Goal: Task Accomplishment & Management: Complete application form

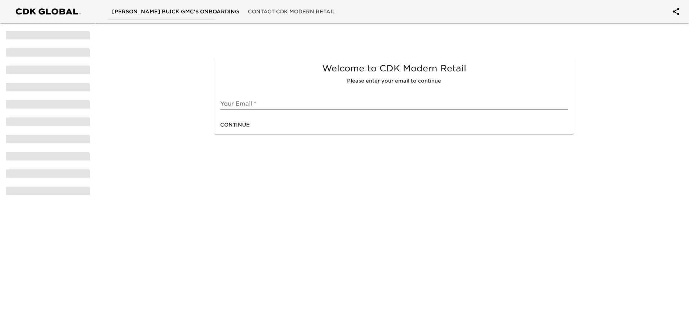
click at [248, 103] on input "text" at bounding box center [394, 104] width 348 height 12
type input "[PERSON_NAME][EMAIL_ADDRESS][DOMAIN_NAME]"
click at [229, 124] on span "Continue" at bounding box center [235, 124] width 30 height 9
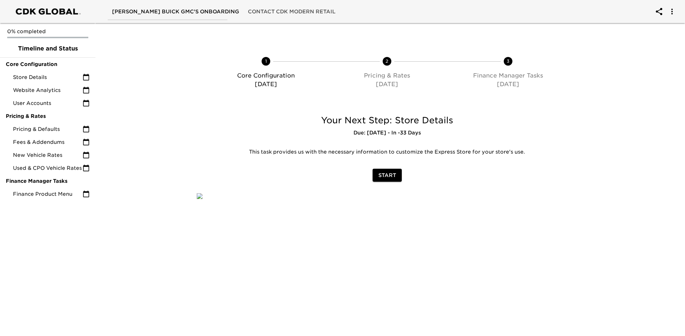
click at [387, 175] on span "Start" at bounding box center [387, 175] width 18 height 9
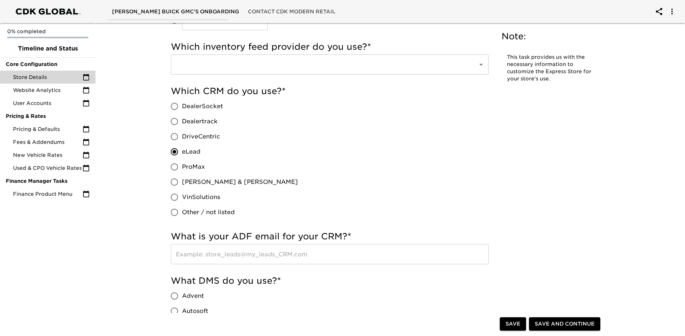
scroll to position [180, 0]
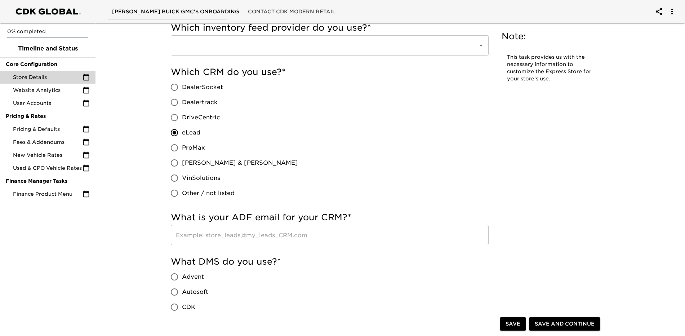
click at [472, 54] on div "​" at bounding box center [330, 45] width 318 height 20
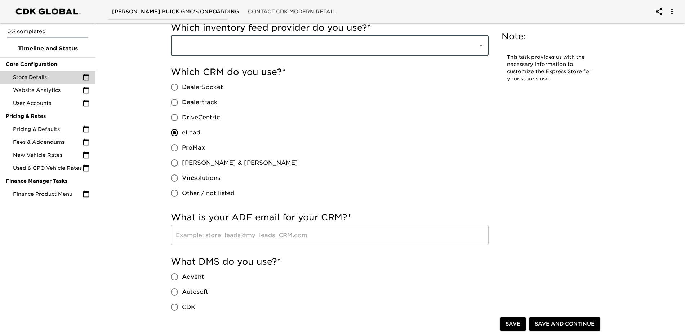
click at [482, 43] on icon "Open" at bounding box center [481, 45] width 9 height 9
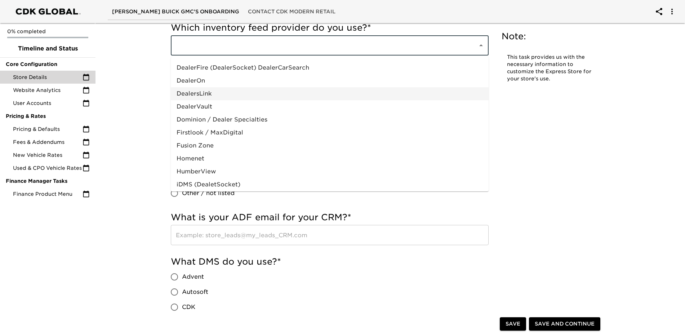
click at [193, 96] on li "DealersLink" at bounding box center [330, 93] width 318 height 13
type input "DealersLink"
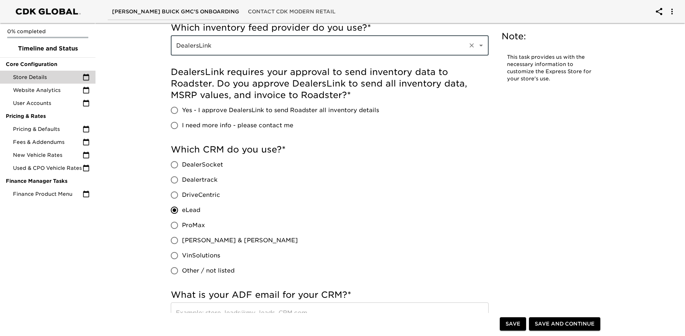
scroll to position [144, 0]
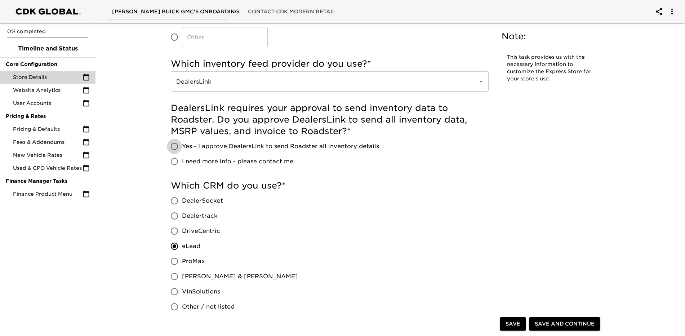
click at [174, 147] on input "Yes - I approve DealersLink to send Roadster all inventory details" at bounding box center [174, 146] width 15 height 15
radio input "true"
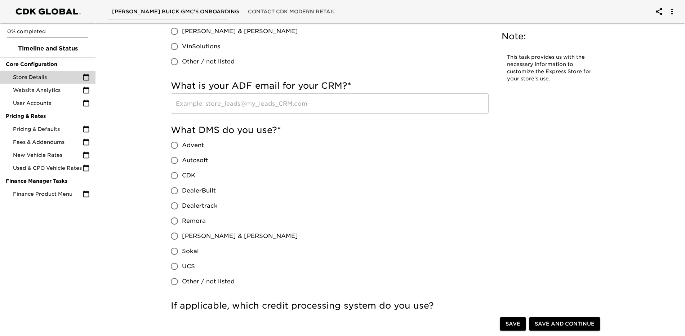
scroll to position [396, 0]
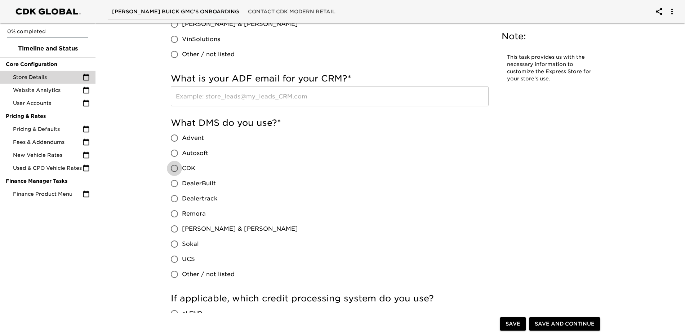
click at [174, 167] on input "CDK" at bounding box center [174, 168] width 15 height 15
radio input "true"
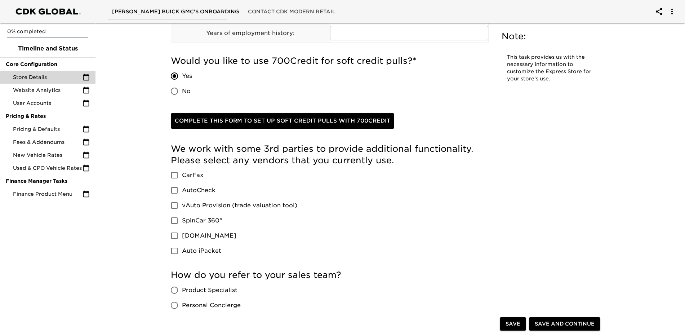
scroll to position [865, 0]
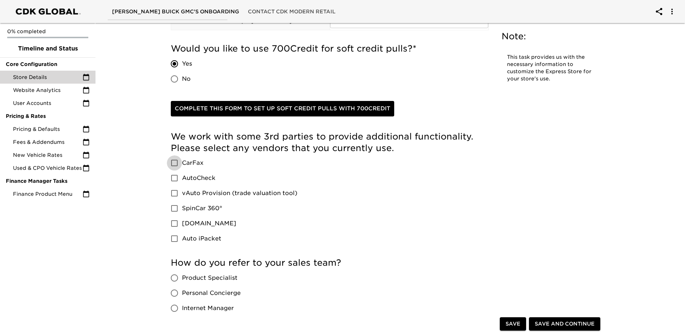
click at [173, 163] on input "CarFax" at bounding box center [174, 162] width 15 height 15
checkbox input "true"
click at [170, 209] on input "SpinCar 360°" at bounding box center [174, 208] width 15 height 15
checkbox input "true"
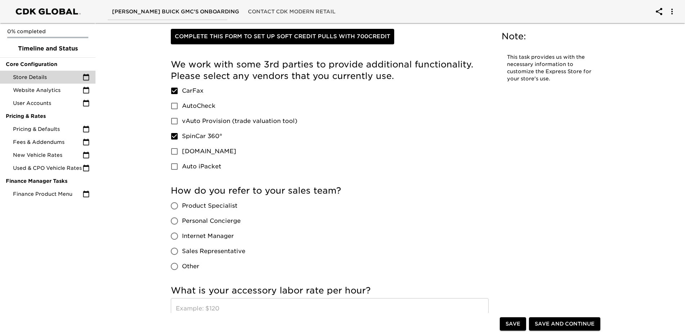
scroll to position [973, 0]
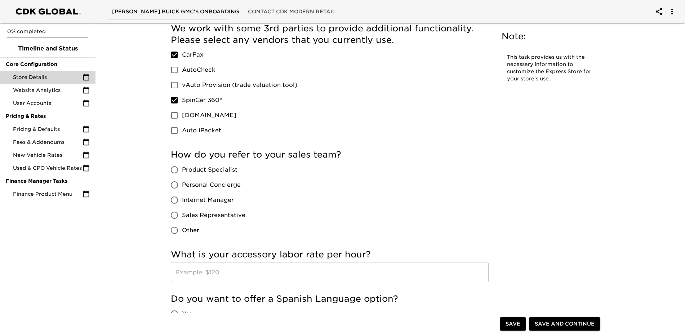
click at [173, 214] on input "Sales Representative" at bounding box center [174, 215] width 15 height 15
radio input "true"
click at [177, 172] on input "Product Specialist" at bounding box center [174, 169] width 15 height 15
radio input "true"
click at [177, 216] on input "Sales Representative" at bounding box center [174, 215] width 15 height 15
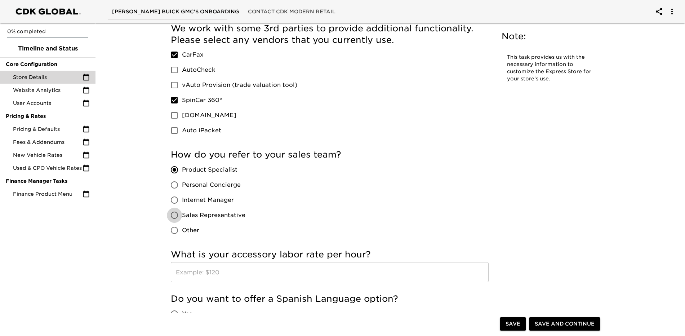
radio input "true"
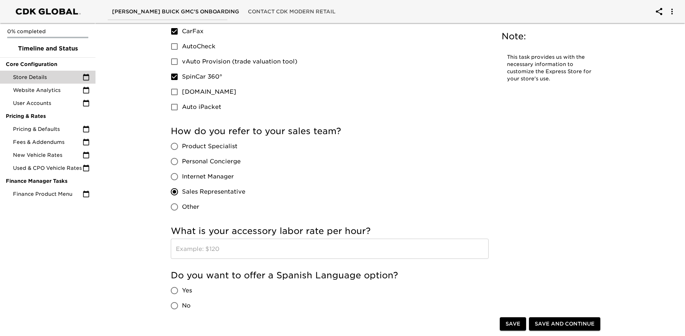
scroll to position [1045, 0]
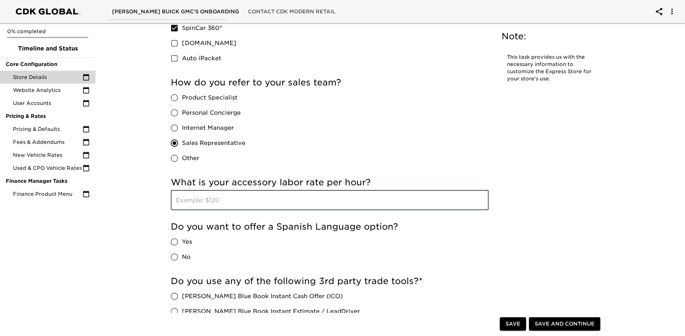
click at [239, 205] on input "text" at bounding box center [330, 200] width 318 height 20
type input "185"
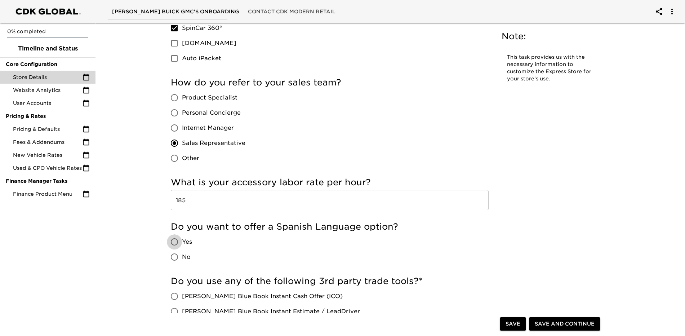
click at [174, 243] on input "Yes" at bounding box center [174, 241] width 15 height 15
radio input "true"
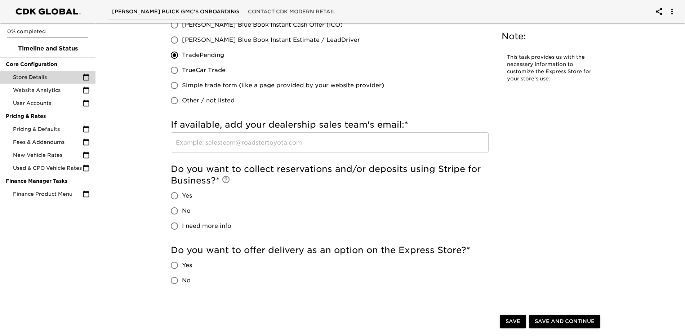
scroll to position [1334, 0]
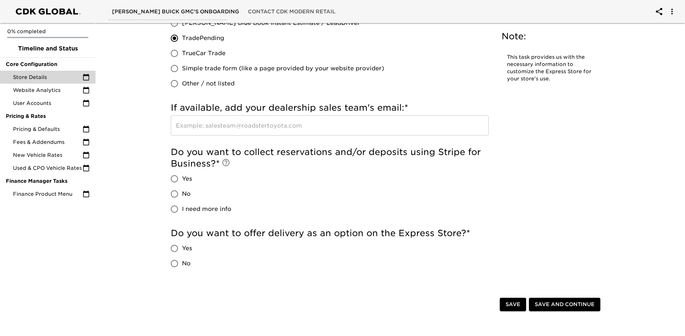
click at [176, 212] on input "I need more info" at bounding box center [174, 208] width 15 height 15
radio input "true"
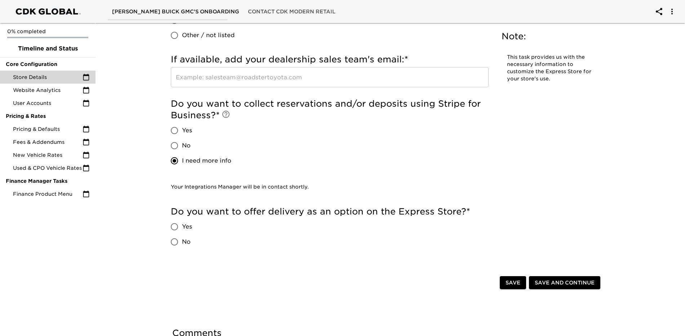
scroll to position [1372, 0]
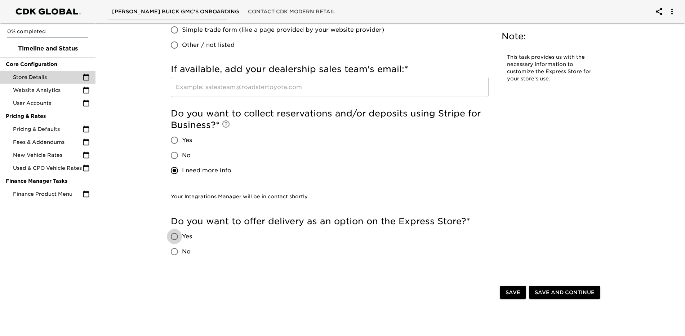
click at [176, 237] on input "Yes" at bounding box center [174, 236] width 15 height 15
radio input "true"
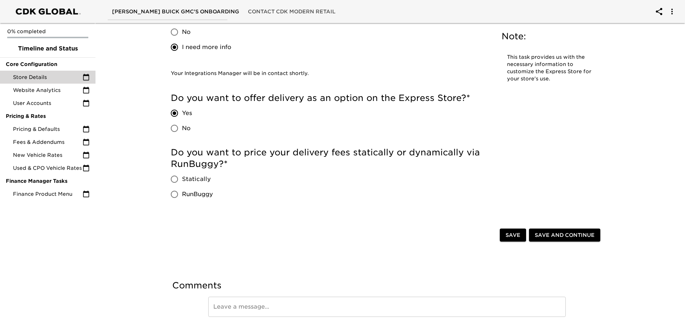
scroll to position [1510, 0]
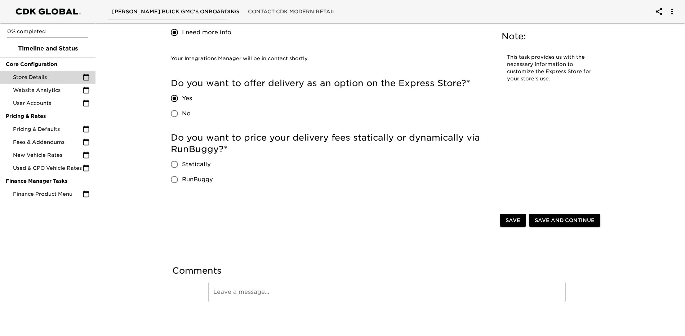
click at [172, 164] on input "Statically" at bounding box center [174, 164] width 15 height 15
radio input "true"
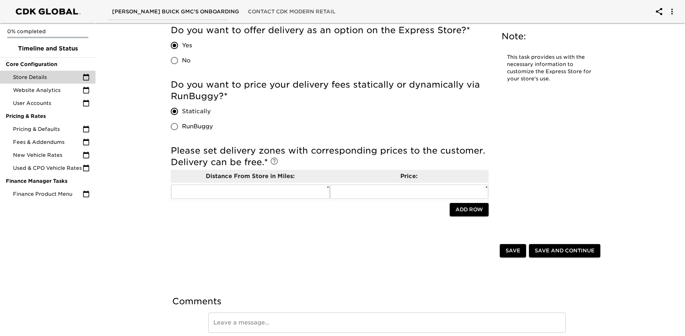
scroll to position [1546, 0]
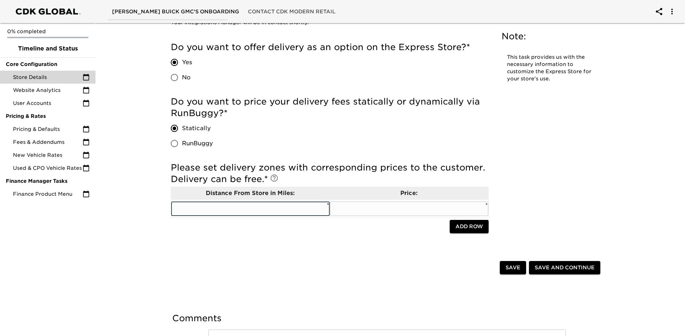
click at [229, 209] on input "text" at bounding box center [250, 208] width 159 height 14
type input "50"
click at [399, 214] on input "text" at bounding box center [409, 208] width 159 height 14
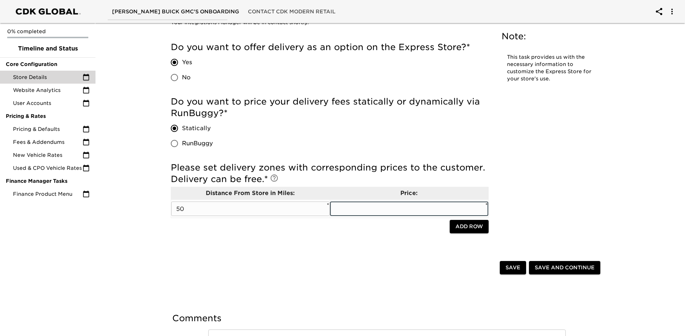
click at [424, 212] on input "text" at bounding box center [409, 208] width 159 height 14
type input "0"
click at [474, 230] on span "Add Row" at bounding box center [469, 226] width 27 height 9
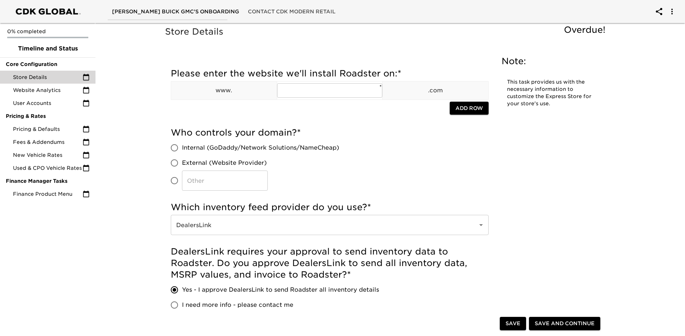
scroll to position [0, 0]
click at [306, 91] on input "text" at bounding box center [330, 91] width 106 height 14
type input "bonandergmc"
click at [522, 323] on button "Save" at bounding box center [513, 323] width 26 height 13
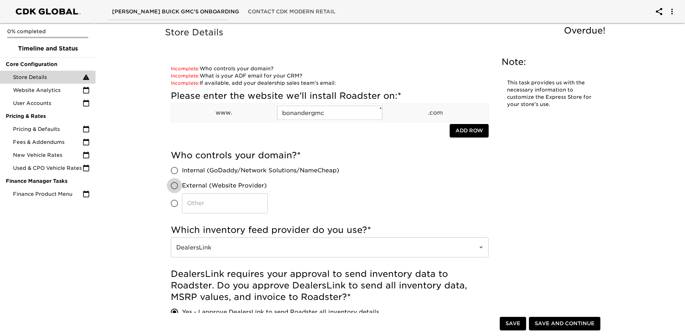
click at [175, 185] on input "External (Website Provider)" at bounding box center [174, 185] width 15 height 15
radio input "true"
click at [176, 171] on input "Internal (GoDaddy/Network Solutions/NameCheap)" at bounding box center [174, 170] width 15 height 15
radio input "true"
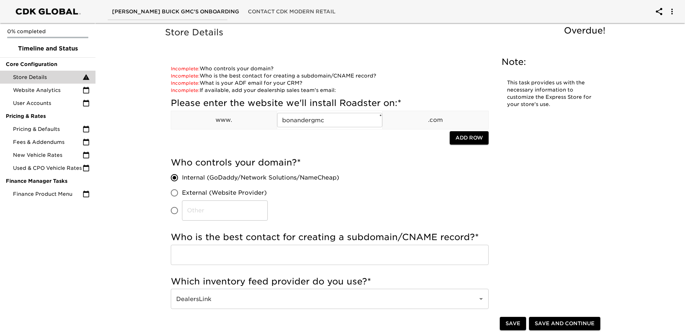
click at [225, 154] on div "Who controls your domain? * Internal (GoDaddy/Network Solutions/NameCheap) Exte…" at bounding box center [330, 190] width 318 height 75
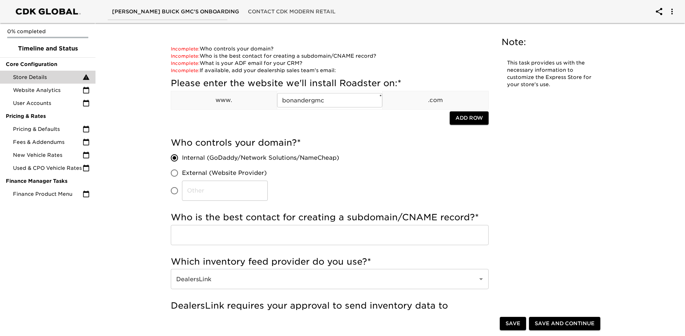
scroll to position [36, 0]
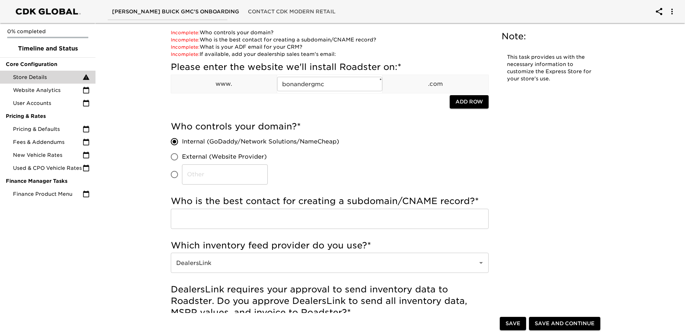
click at [276, 219] on input "text" at bounding box center [330, 219] width 318 height 20
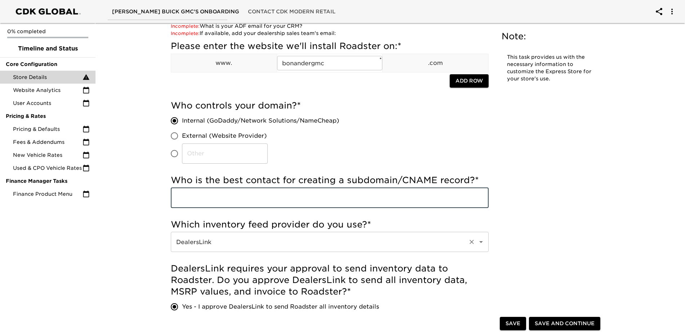
scroll to position [72, 0]
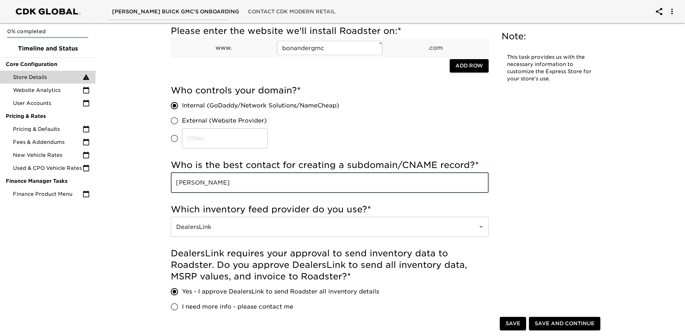
type input "[PERSON_NAME]"
click at [511, 325] on span "Save" at bounding box center [513, 323] width 15 height 9
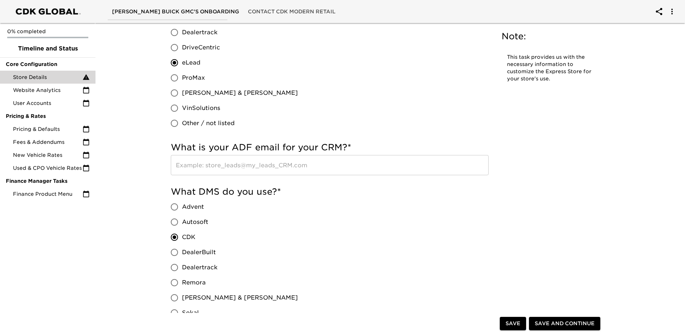
scroll to position [425, 0]
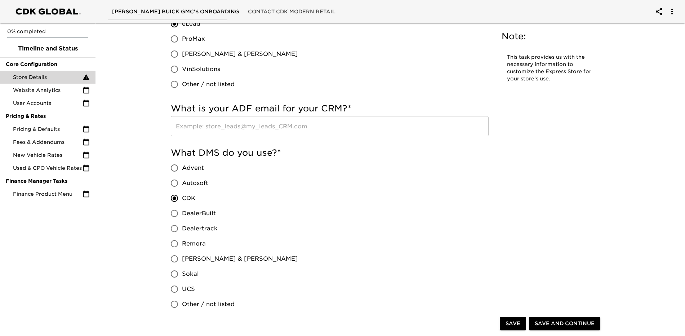
click at [239, 127] on input "text" at bounding box center [330, 126] width 318 height 20
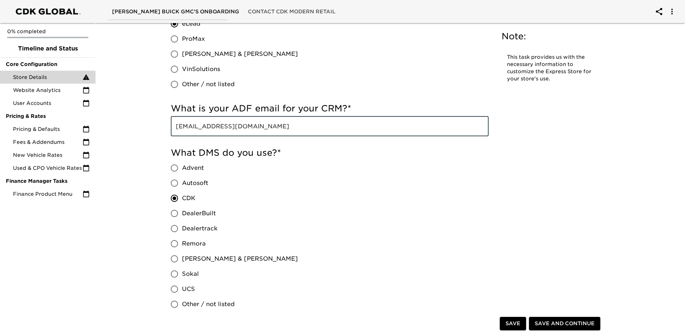
type input "[EMAIL_ADDRESS][DOMAIN_NAME]"
click at [567, 323] on span "Save and Continue" at bounding box center [565, 323] width 60 height 9
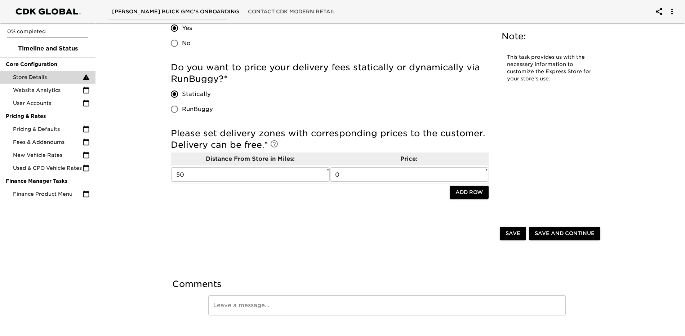
scroll to position [1645, 0]
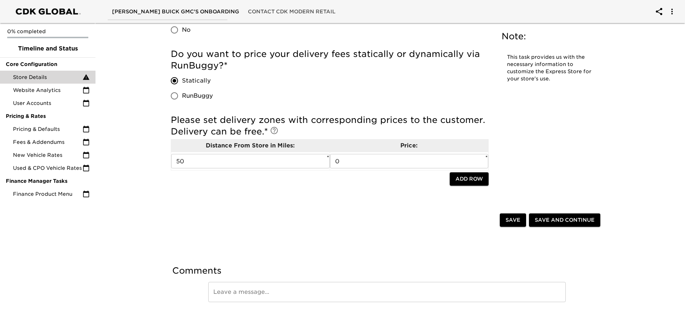
click at [568, 221] on span "Save and Continue" at bounding box center [565, 220] width 60 height 9
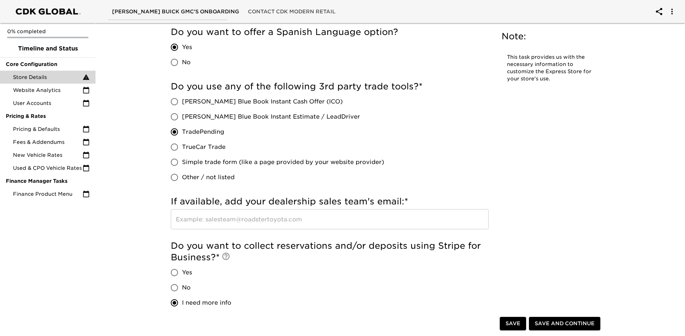
scroll to position [1298, 0]
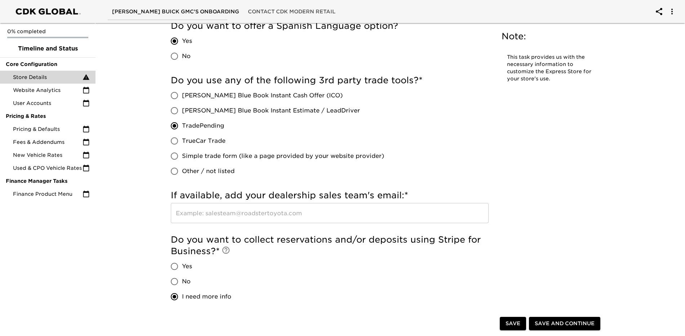
click at [269, 212] on input "text" at bounding box center [330, 213] width 318 height 20
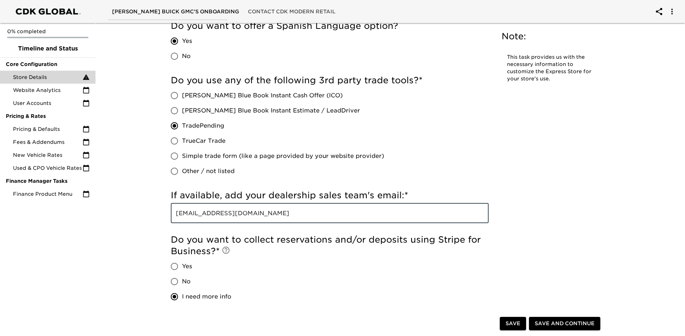
scroll to position [1334, 0]
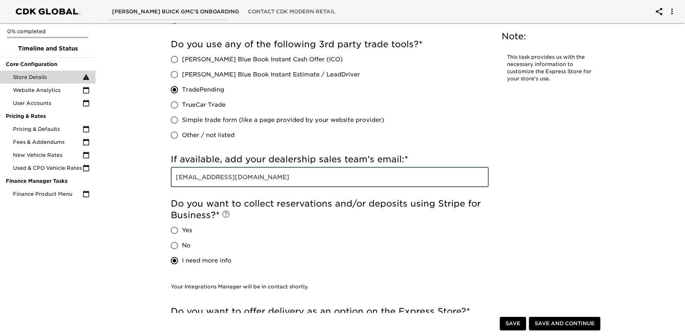
type input "[EMAIL_ADDRESS][DOMAIN_NAME]"
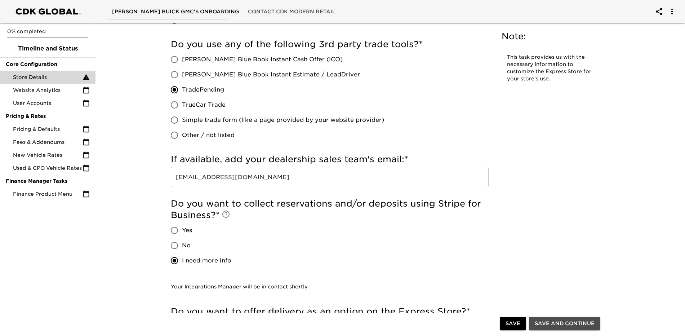
click at [549, 324] on span "Save and Continue" at bounding box center [565, 323] width 60 height 9
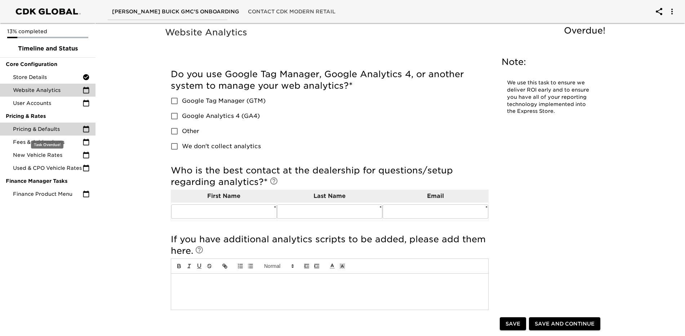
click at [35, 128] on span "Pricing & Defaults" at bounding box center [48, 128] width 70 height 7
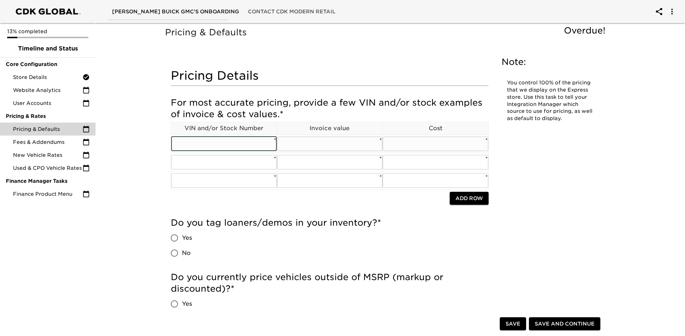
click at [231, 142] on input "text" at bounding box center [224, 144] width 106 height 14
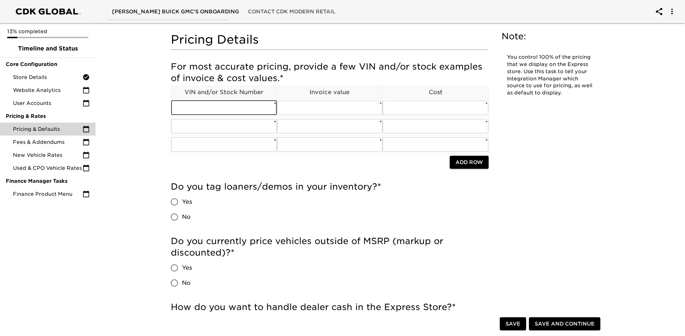
scroll to position [72, 0]
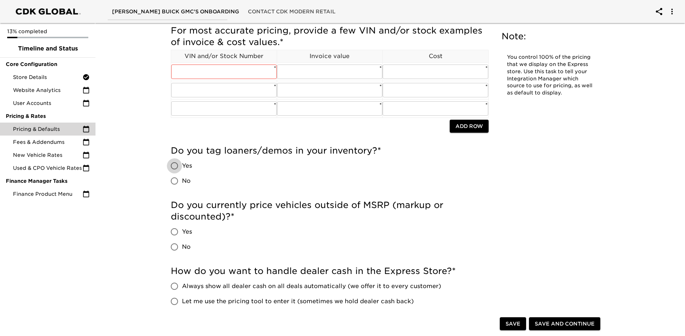
click at [174, 166] on input "Yes" at bounding box center [174, 165] width 15 height 15
radio input "true"
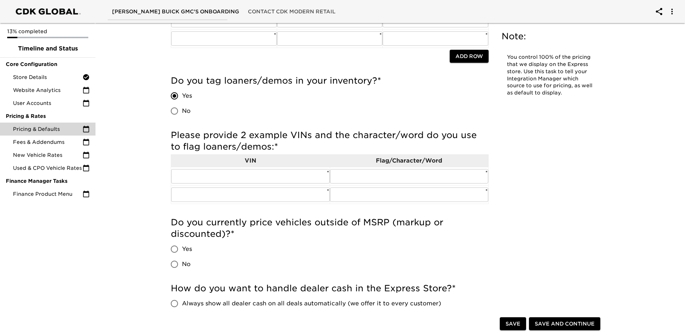
scroll to position [144, 0]
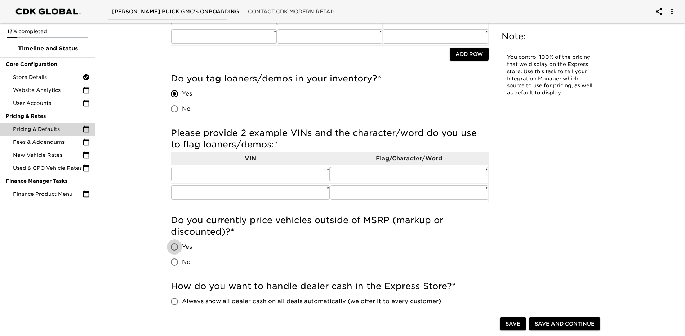
click at [173, 247] on input "Yes" at bounding box center [174, 246] width 15 height 15
radio input "true"
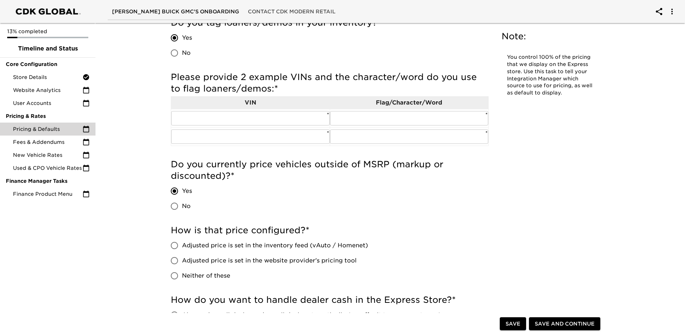
scroll to position [216, 0]
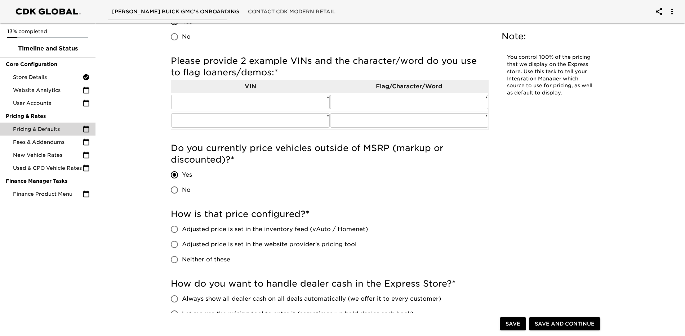
click at [177, 228] on input "Adjusted price is set in the inventory feed (vAuto / Homenet)" at bounding box center [174, 229] width 15 height 15
radio input "true"
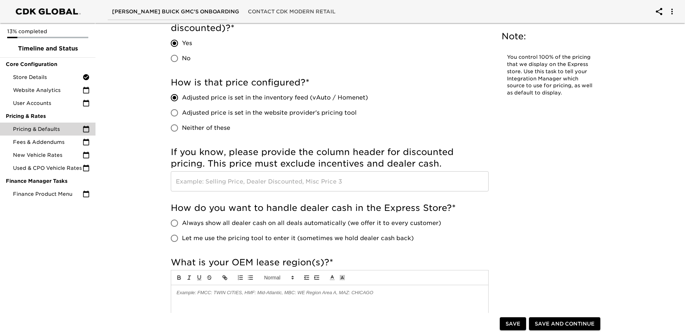
scroll to position [360, 0]
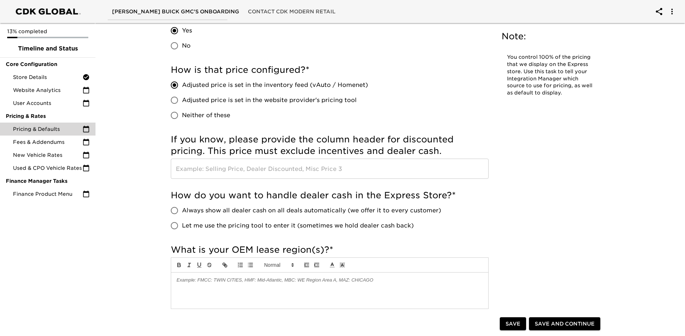
click at [169, 226] on input "Let me use the pricing tool to enter it (sometimes we hold dealer cash back)" at bounding box center [174, 225] width 15 height 15
radio input "true"
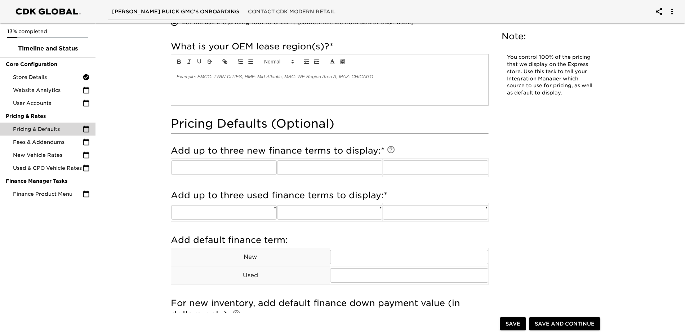
scroll to position [577, 0]
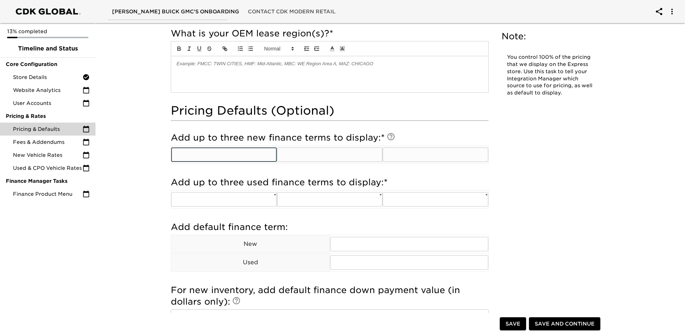
click at [241, 159] on input "text" at bounding box center [224, 154] width 106 height 14
click at [327, 159] on input "text" at bounding box center [330, 154] width 106 height 14
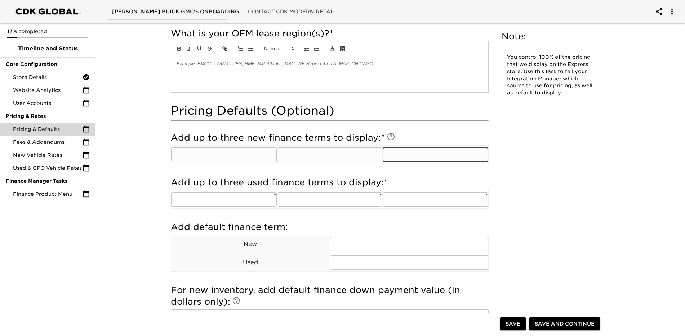
click at [433, 156] on input "text" at bounding box center [436, 154] width 106 height 14
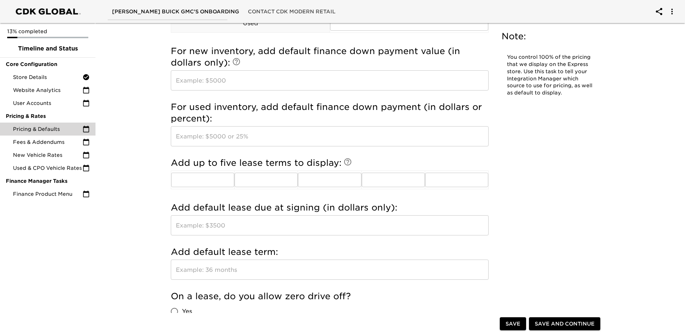
scroll to position [829, 0]
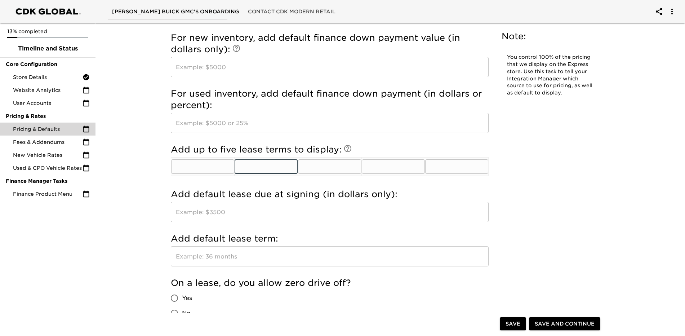
click at [267, 164] on input "text" at bounding box center [266, 166] width 63 height 14
click at [218, 164] on input "text" at bounding box center [202, 166] width 63 height 14
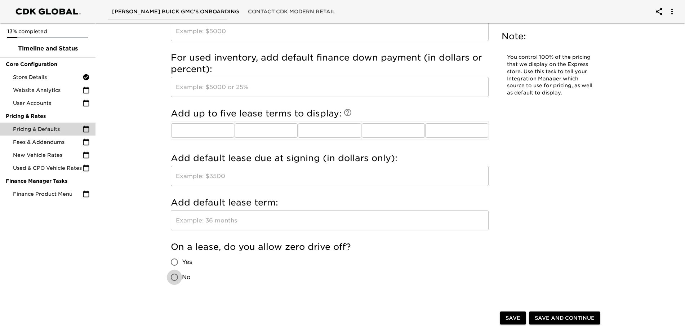
click at [173, 279] on input "No" at bounding box center [174, 277] width 15 height 15
radio input "true"
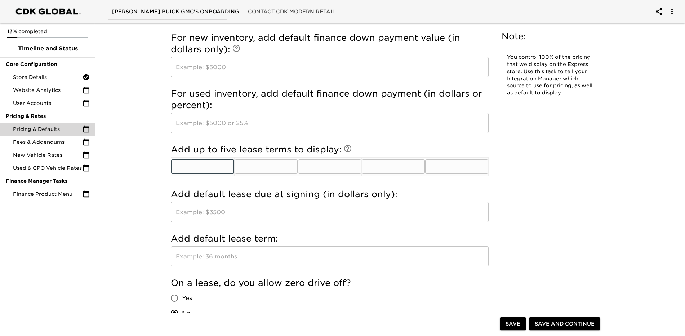
click at [208, 167] on input "text" at bounding box center [202, 166] width 63 height 14
type input "24"
type input "36"
type input "39"
type input "48"
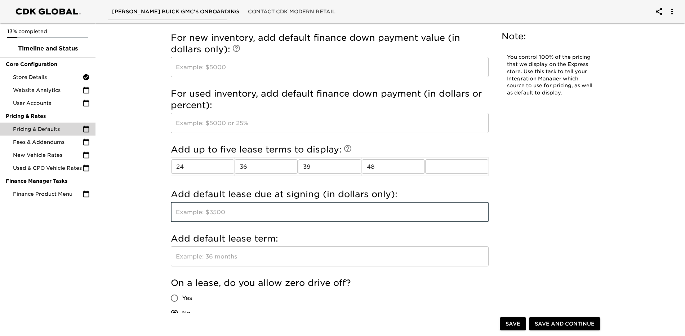
click at [257, 213] on input "text" at bounding box center [330, 212] width 318 height 20
type input "2500"
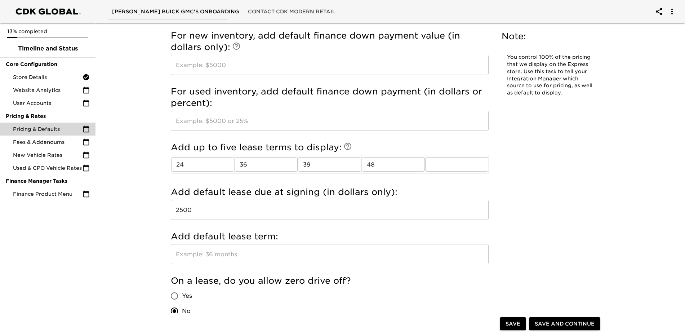
scroll to position [865, 0]
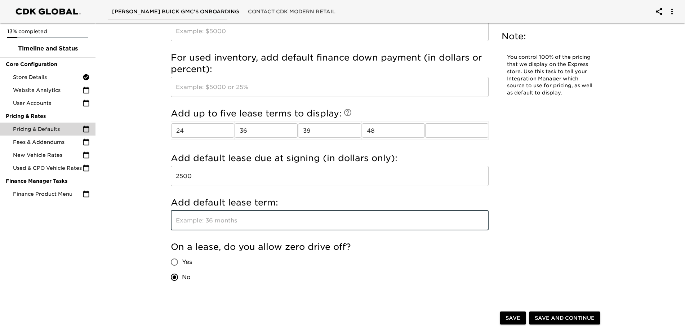
click at [243, 222] on input "text" at bounding box center [330, 220] width 318 height 20
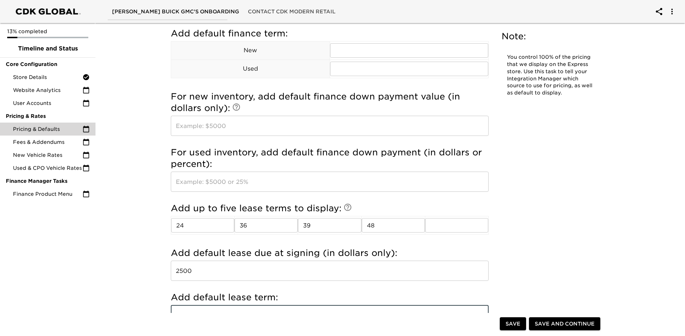
scroll to position [757, 0]
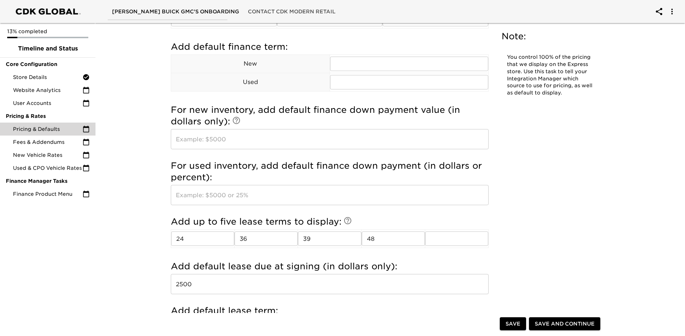
type input "36"
click at [511, 323] on span "Save" at bounding box center [513, 323] width 15 height 9
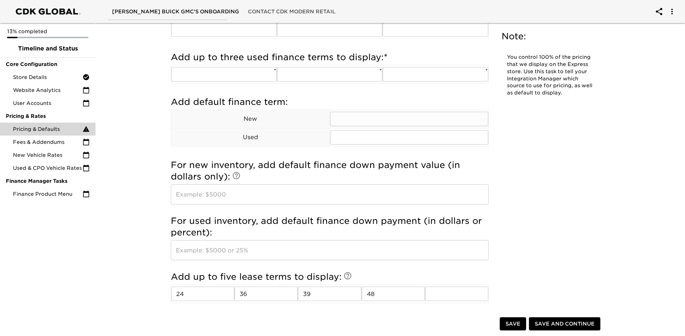
scroll to position [721, 0]
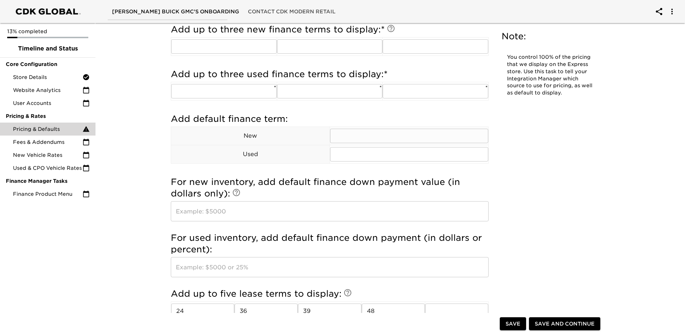
click at [349, 135] on input "text" at bounding box center [409, 136] width 159 height 14
type input "72"
click at [351, 155] on input "text" at bounding box center [409, 154] width 159 height 14
type input "60"
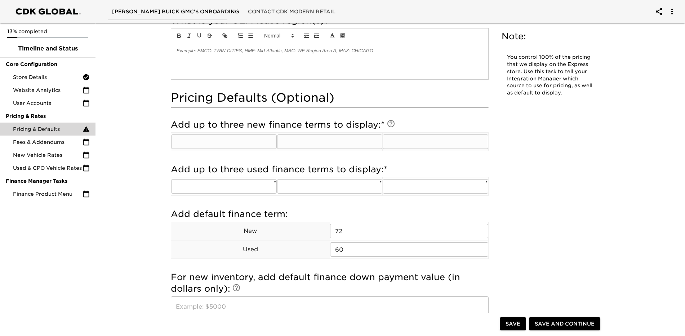
scroll to position [613, 0]
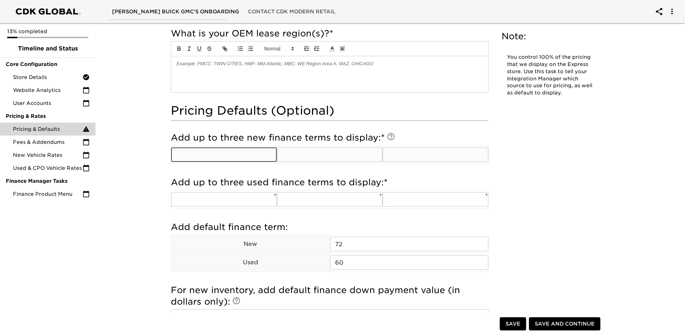
click at [238, 154] on input "text" at bounding box center [224, 154] width 106 height 14
type input "60"
type input "72"
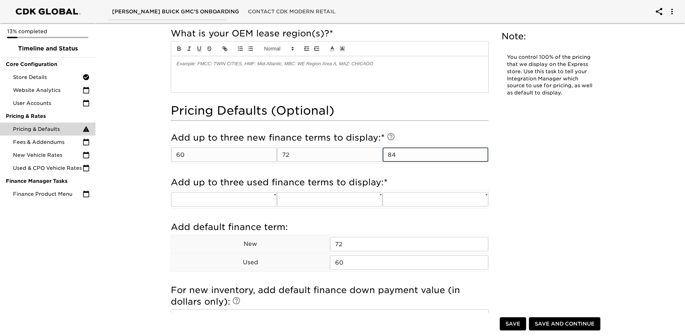
type input "84"
type input "60"
type input "72"
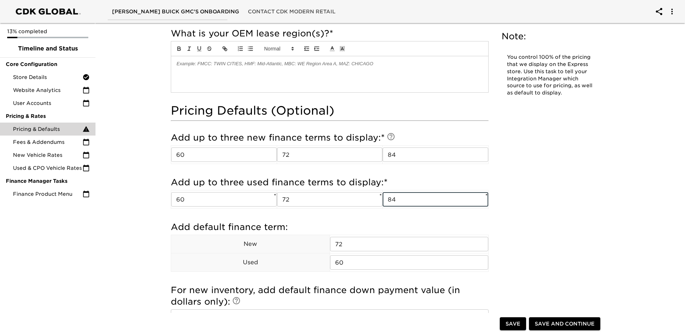
type input "84"
click at [521, 244] on div "Pricing & Defaults Overdue! Note: You control 100% of the pricing that we displ…" at bounding box center [387, 3] width 447 height 1183
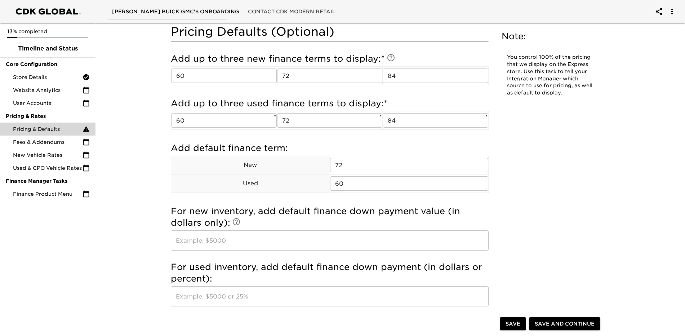
scroll to position [721, 0]
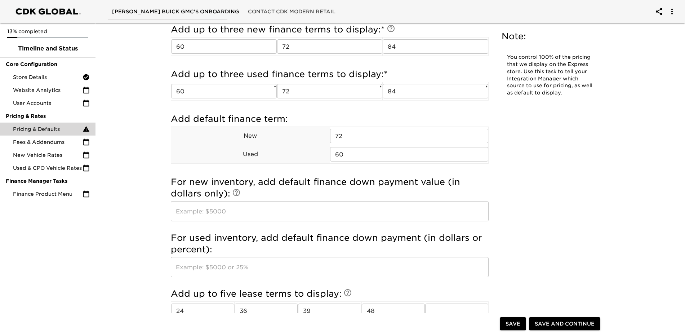
drag, startPoint x: 514, startPoint y: 324, endPoint x: 469, endPoint y: 279, distance: 64.0
click at [514, 324] on span "Save" at bounding box center [513, 323] width 15 height 9
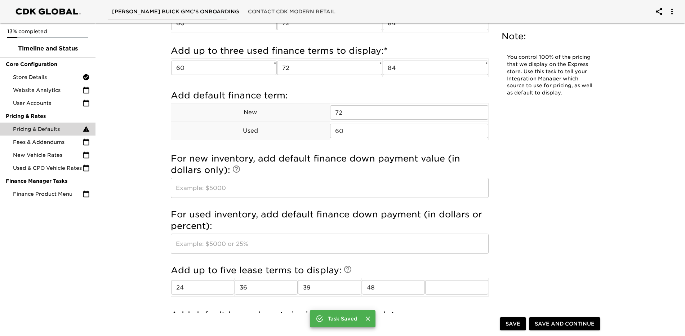
scroll to position [742, 0]
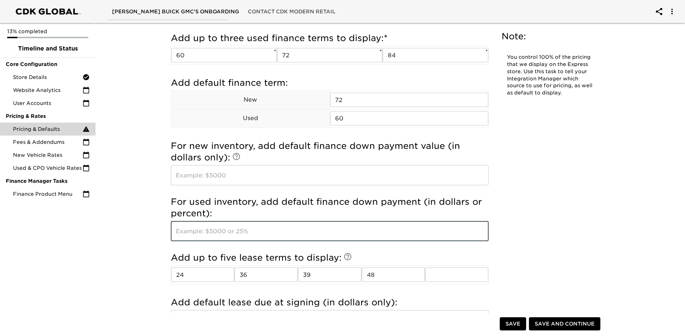
click at [209, 234] on input "text" at bounding box center [330, 231] width 318 height 20
type input "2"
type input "1500"
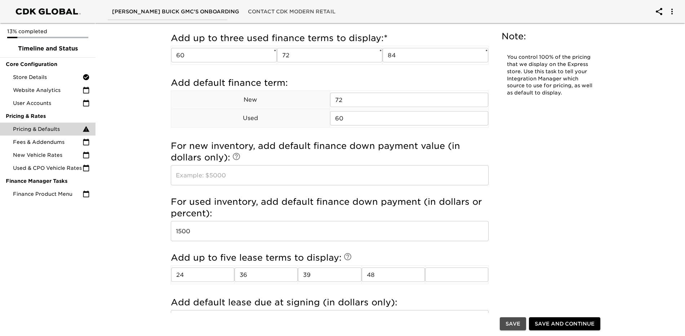
click at [509, 323] on span "Save" at bounding box center [513, 323] width 15 height 9
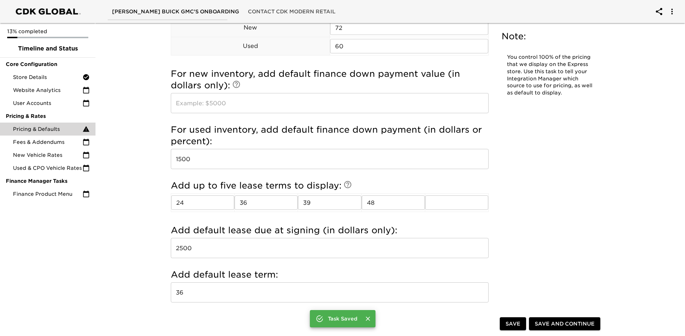
scroll to position [984, 0]
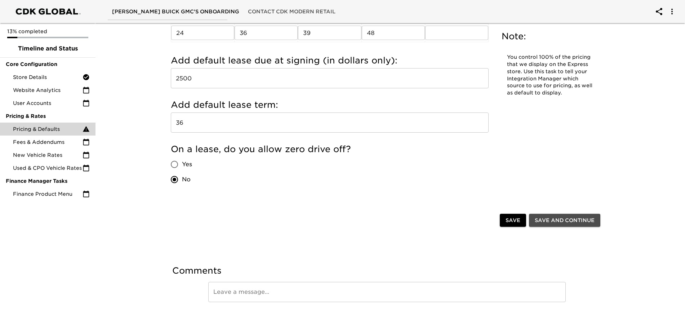
click at [564, 222] on span "Save and Continue" at bounding box center [565, 220] width 60 height 9
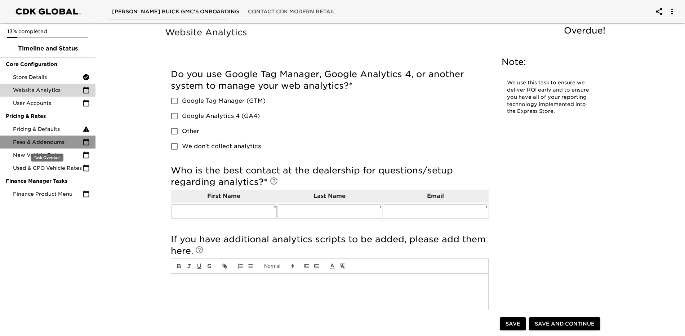
click at [32, 143] on span "Fees & Addendums" at bounding box center [48, 141] width 70 height 7
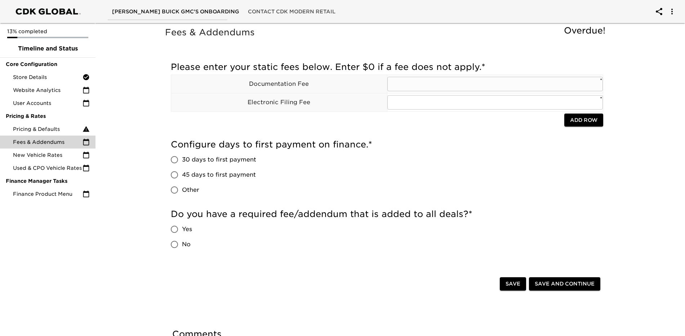
click at [452, 84] on input "text" at bounding box center [495, 84] width 216 height 14
type input "85"
click at [426, 102] on input "text" at bounding box center [495, 102] width 216 height 14
click at [430, 130] on div "Please enter your static fees below. Enter $0 if a fee does not apply. * Docume…" at bounding box center [387, 96] width 433 height 77
click at [420, 127] on div at bounding box center [368, 121] width 394 height 15
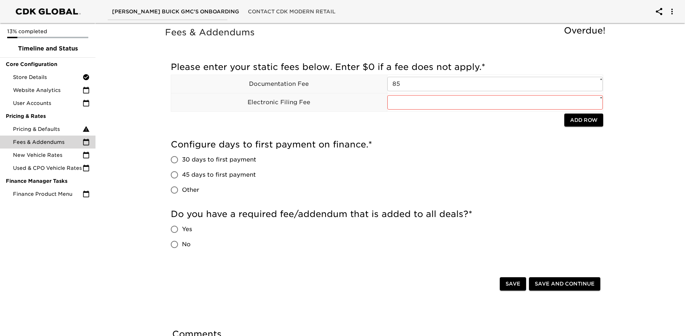
click at [172, 177] on input "45 days to first payment" at bounding box center [174, 174] width 15 height 15
radio input "true"
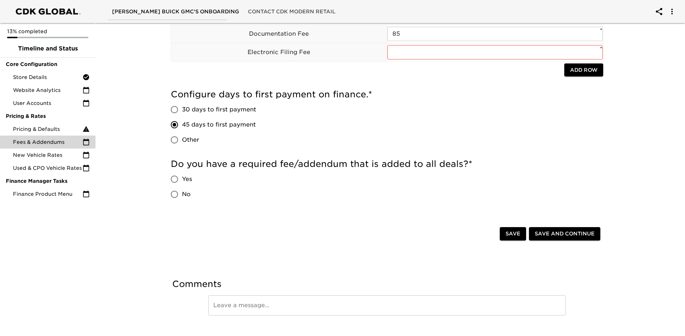
scroll to position [63, 0]
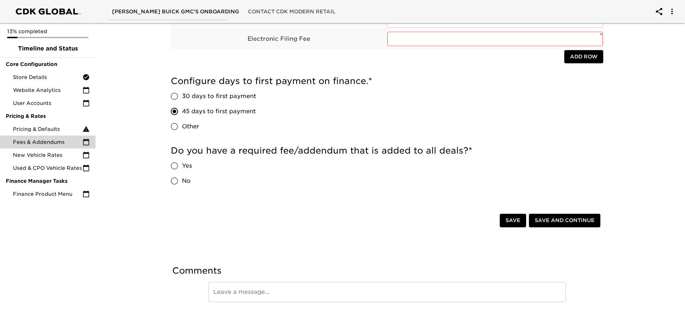
click at [179, 165] on input "Yes" at bounding box center [174, 165] width 15 height 15
radio input "true"
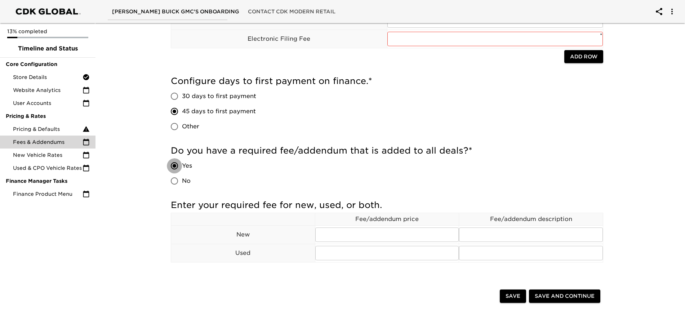
click at [173, 165] on input "Yes" at bounding box center [174, 165] width 15 height 15
click at [176, 180] on input "No" at bounding box center [174, 180] width 15 height 15
radio input "true"
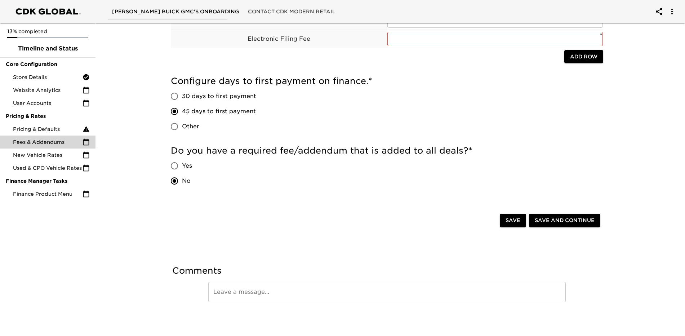
click at [298, 177] on div "Do you have a required fee/addendum that is added to all deals? * Yes No" at bounding box center [387, 167] width 433 height 44
click at [177, 161] on input "Yes" at bounding box center [174, 165] width 15 height 15
radio input "true"
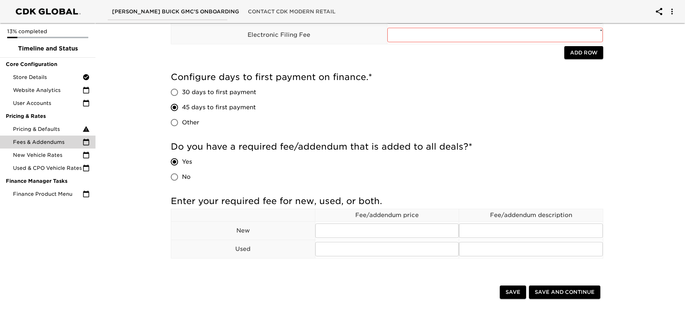
scroll to position [67, 0]
click at [173, 179] on input "No" at bounding box center [174, 177] width 15 height 15
radio input "true"
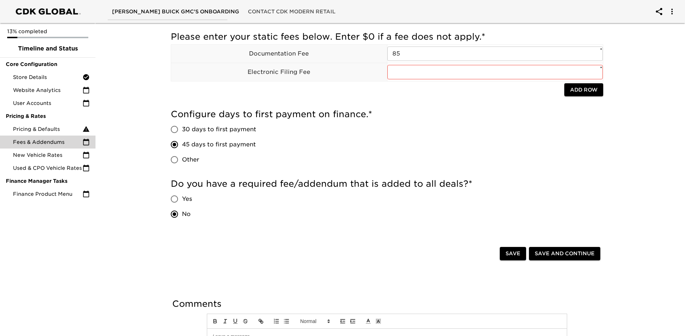
scroll to position [0, 0]
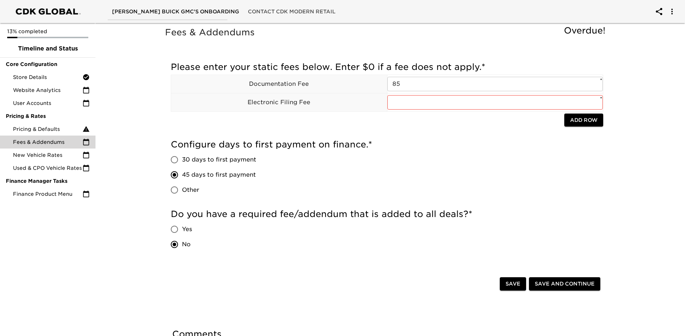
click at [509, 286] on span "Save" at bounding box center [513, 283] width 15 height 9
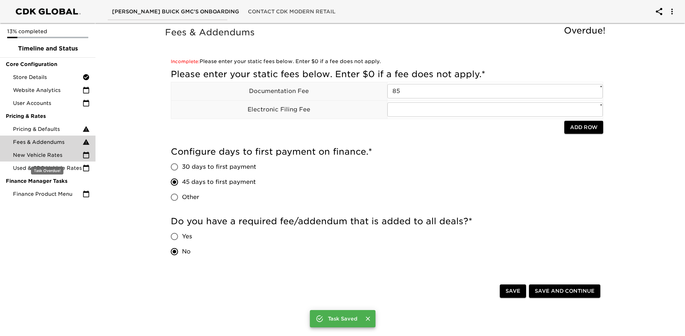
click at [33, 155] on span "New Vehicle Rates" at bounding box center [48, 154] width 70 height 7
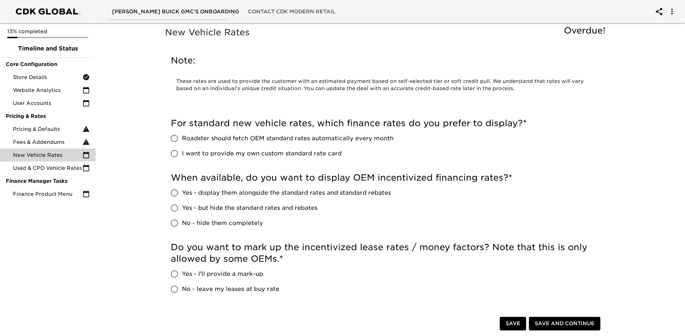
click at [178, 138] on input "Roadster should fetch OEM standard rates automatically every month" at bounding box center [174, 138] width 15 height 15
radio input "true"
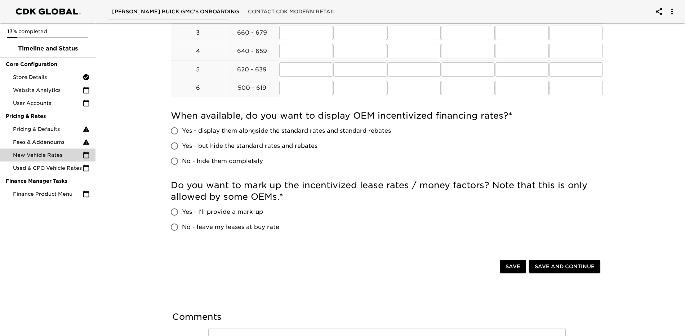
scroll to position [324, 0]
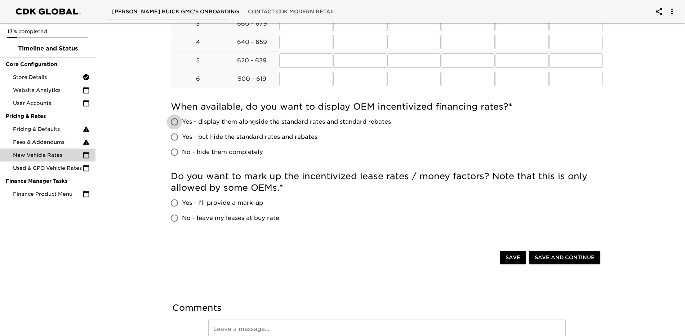
click at [171, 123] on input "Yes - display them alongside the standard rates and standard rebates" at bounding box center [174, 121] width 15 height 15
radio input "true"
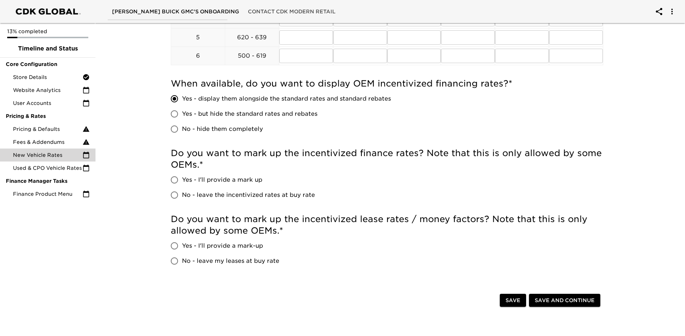
scroll to position [360, 0]
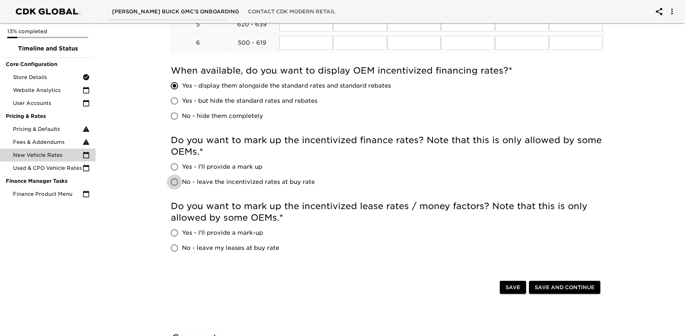
click at [172, 181] on input "No - leave the incentivized rates at buy rate" at bounding box center [174, 181] width 15 height 15
radio input "true"
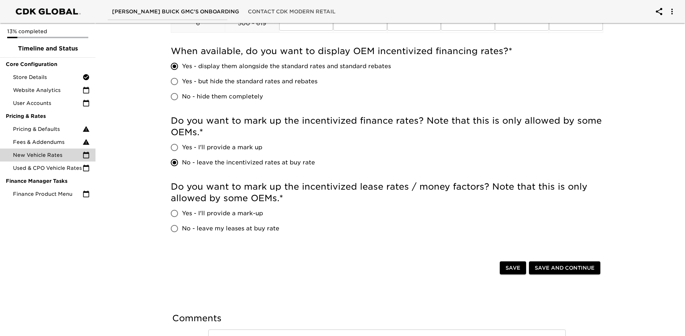
scroll to position [396, 0]
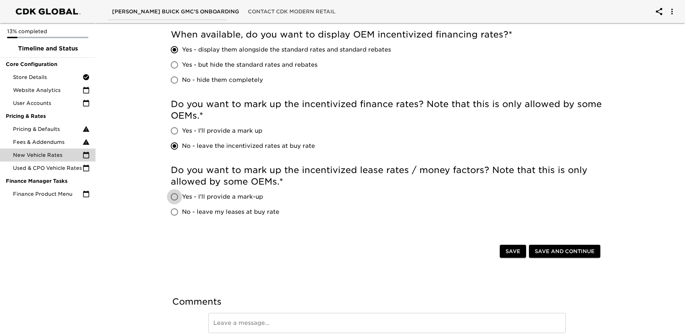
click at [173, 195] on input "Yes - I'll provide a mark-up" at bounding box center [174, 196] width 15 height 15
radio input "true"
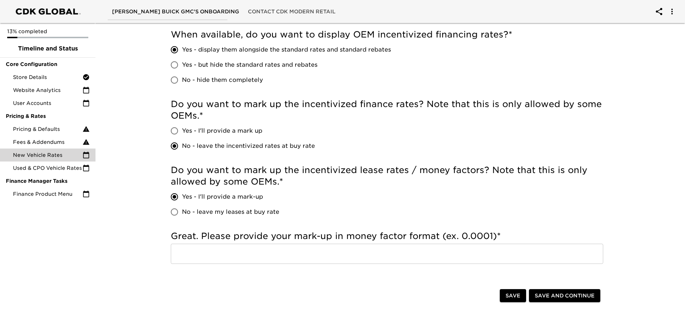
drag, startPoint x: 522, startPoint y: 295, endPoint x: 237, endPoint y: 217, distance: 294.9
click at [520, 295] on button "Save" at bounding box center [513, 295] width 26 height 13
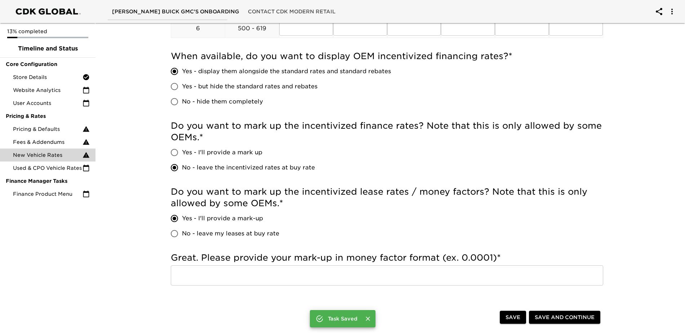
scroll to position [418, 0]
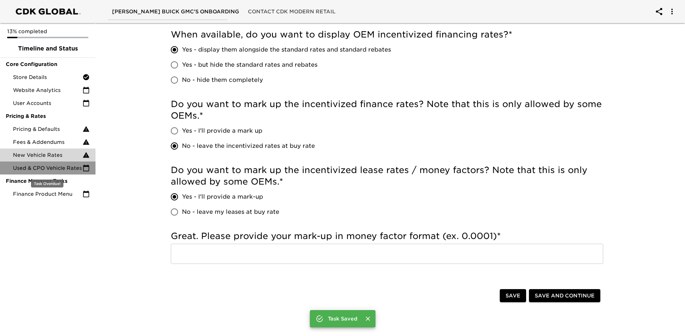
click at [58, 167] on span "Used & CPO Vehicle Rates" at bounding box center [48, 167] width 70 height 7
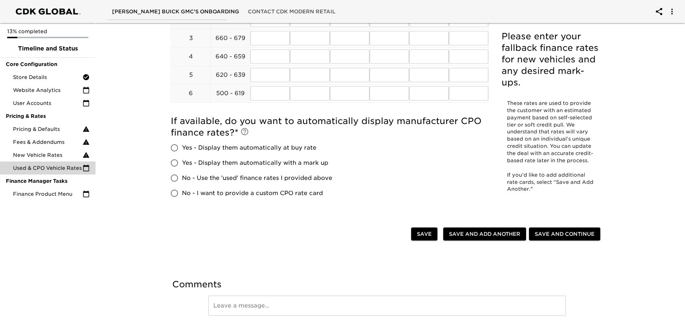
scroll to position [178, 0]
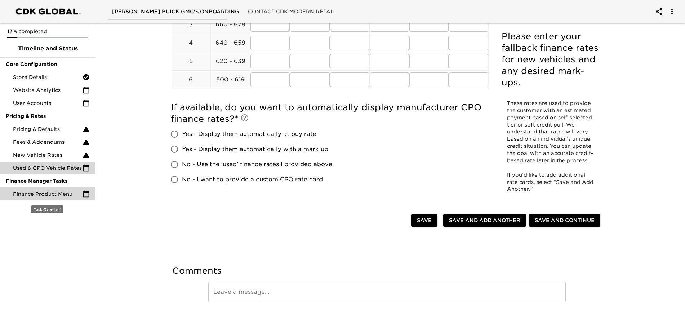
click at [37, 194] on span "Finance Product Menu" at bounding box center [48, 193] width 70 height 7
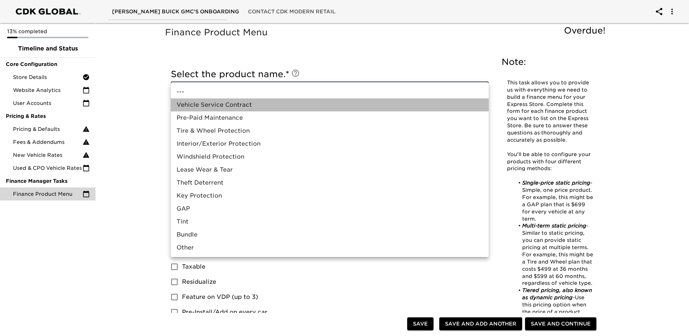
click at [201, 105] on li "Vehicle Service Contract" at bounding box center [330, 104] width 318 height 13
type input "Vehicle Service Contract"
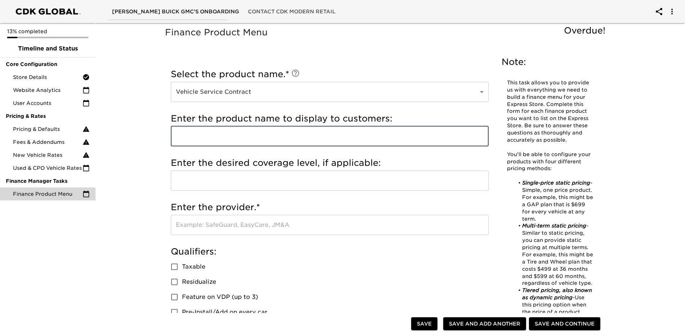
click at [253, 139] on input "text" at bounding box center [330, 136] width 318 height 20
click at [208, 136] on input "text" at bounding box center [330, 136] width 318 height 20
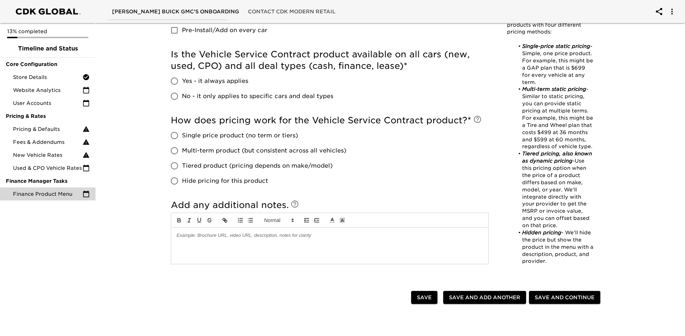
scroll to position [288, 0]
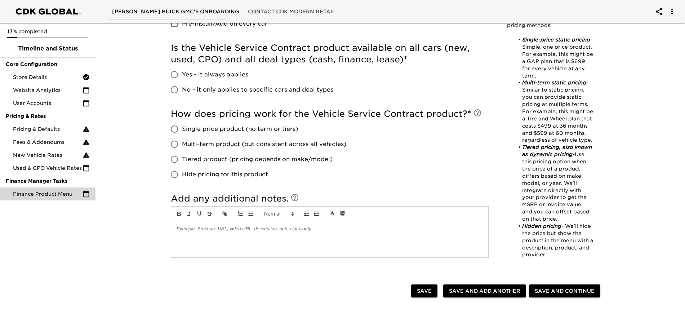
click at [172, 160] on input "Tiered product (pricing depends on make/model)" at bounding box center [174, 159] width 15 height 15
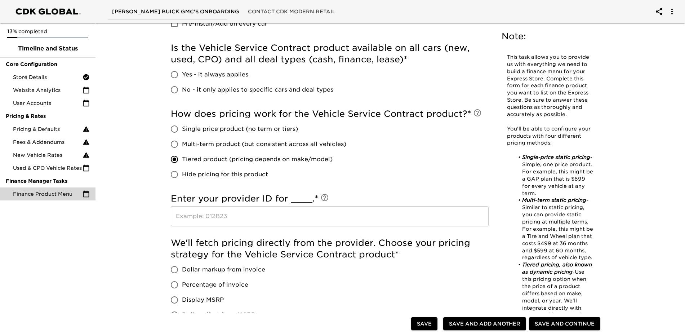
click at [306, 197] on h5 "Enter your provider ID for ____. *" at bounding box center [330, 199] width 318 height 12
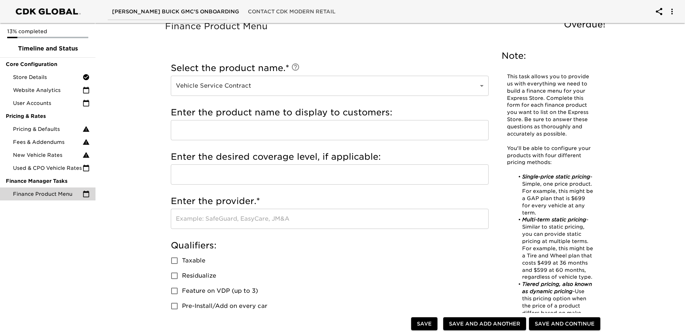
scroll to position [0, 0]
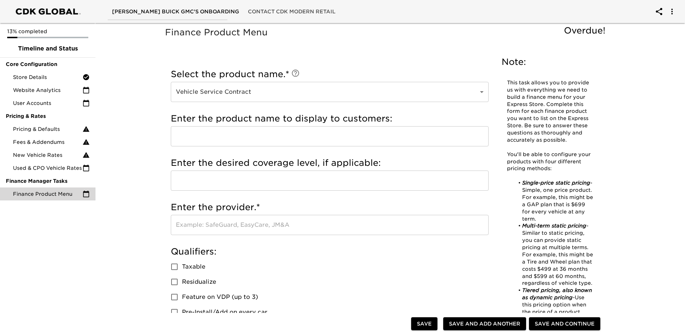
click at [364, 66] on div "Select the product name. * Vehicle Service Contract Vehicle Service Contract ​" at bounding box center [330, 87] width 318 height 44
drag, startPoint x: 418, startPoint y: 326, endPoint x: 394, endPoint y: 257, distance: 73.1
click at [418, 326] on span "Save" at bounding box center [424, 323] width 15 height 9
radio input "true"
